Goal: Ask a question

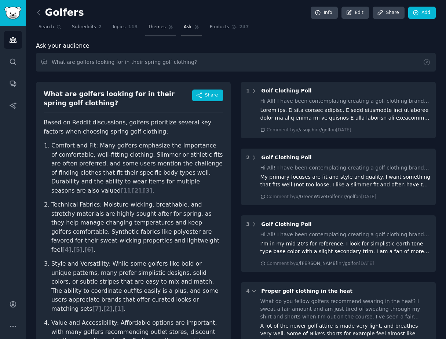
click at [168, 26] on icon at bounding box center [170, 27] width 5 height 5
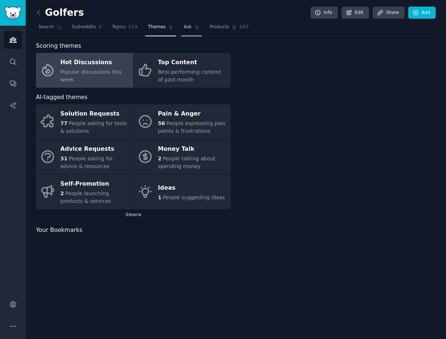
click at [185, 26] on span "Ask" at bounding box center [188, 27] width 8 height 7
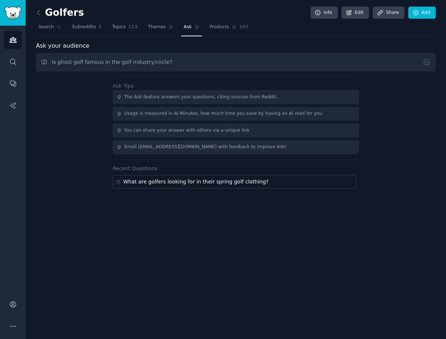
click at [147, 61] on input "Is ghost golf famous in the golf industry/circle?" at bounding box center [236, 62] width 400 height 19
type input "How talked about is the brand ghost golf between golfers?"
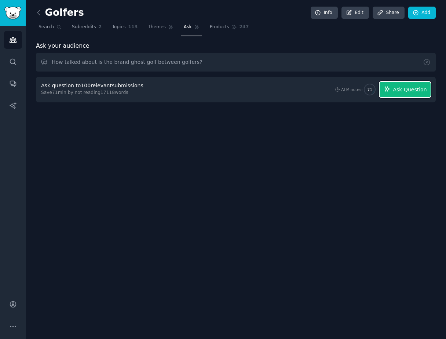
click at [398, 86] on span "Ask Question" at bounding box center [410, 90] width 34 height 8
